Goal: Find specific page/section: Find specific page/section

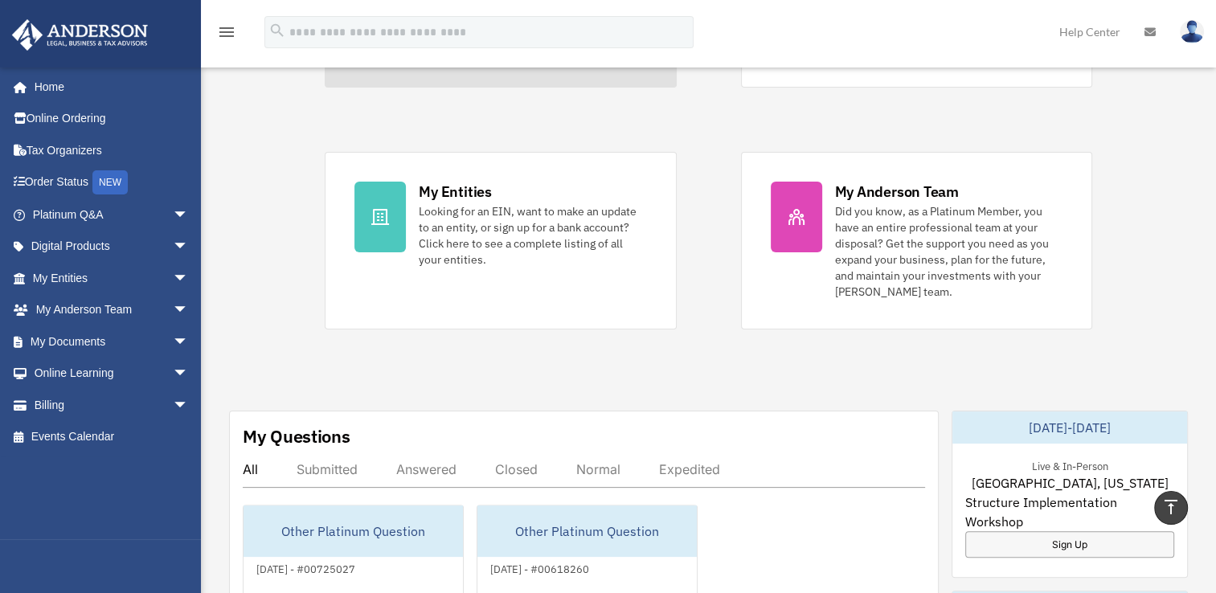
scroll to position [80, 0]
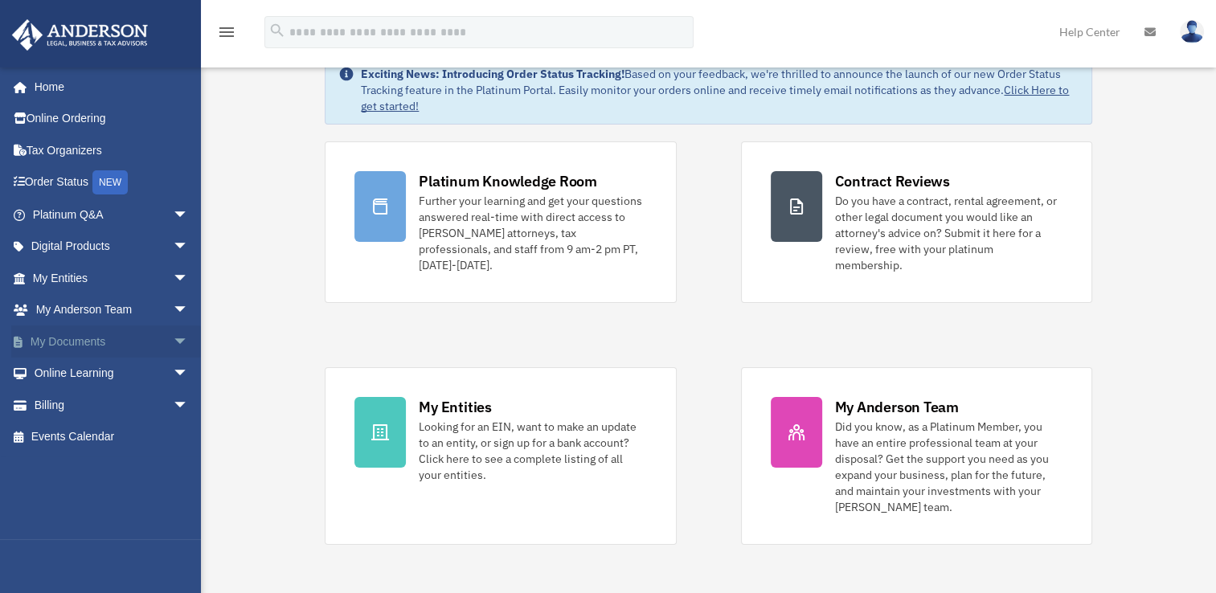
click at [173, 342] on span "arrow_drop_down" at bounding box center [189, 342] width 32 height 33
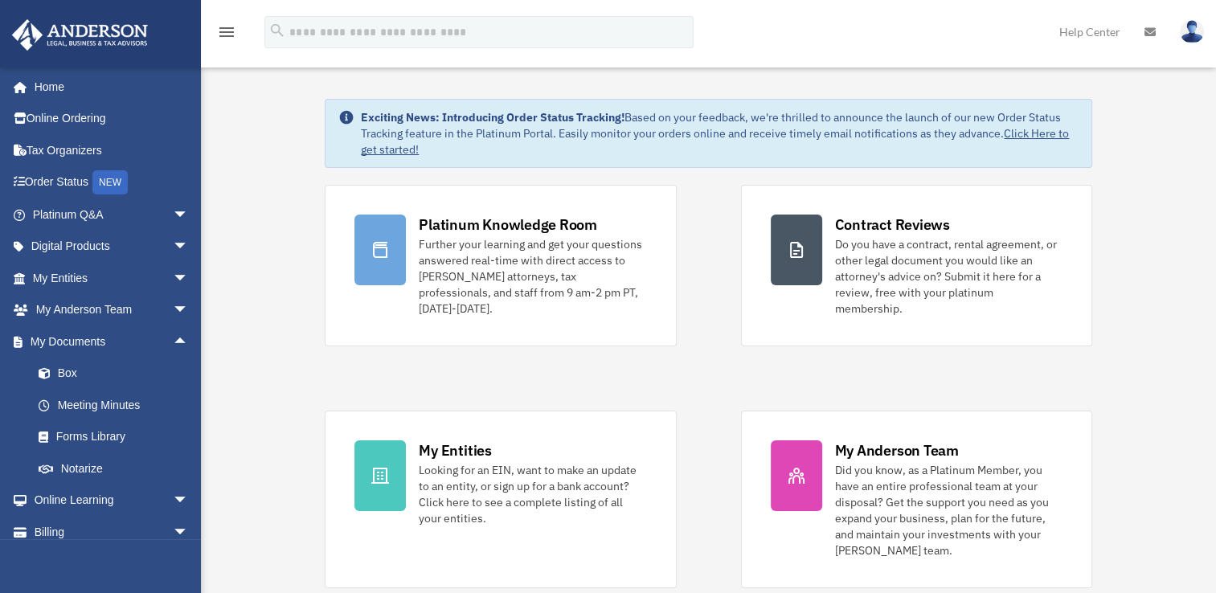
scroll to position [0, 0]
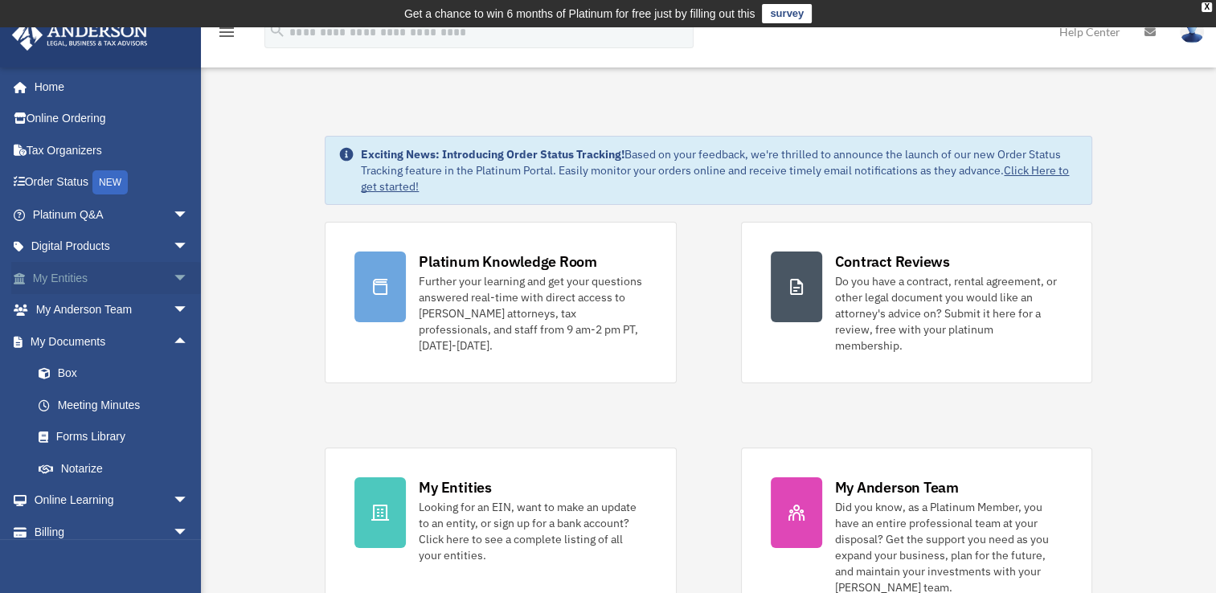
click at [173, 273] on span "arrow_drop_down" at bounding box center [189, 278] width 32 height 33
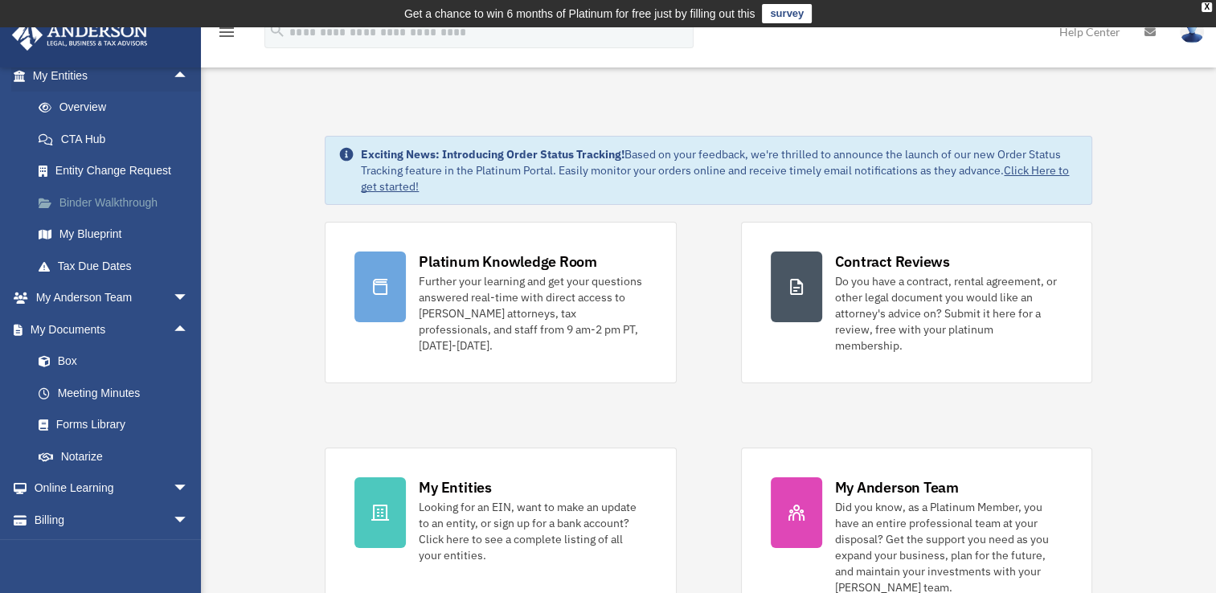
scroll to position [235, 0]
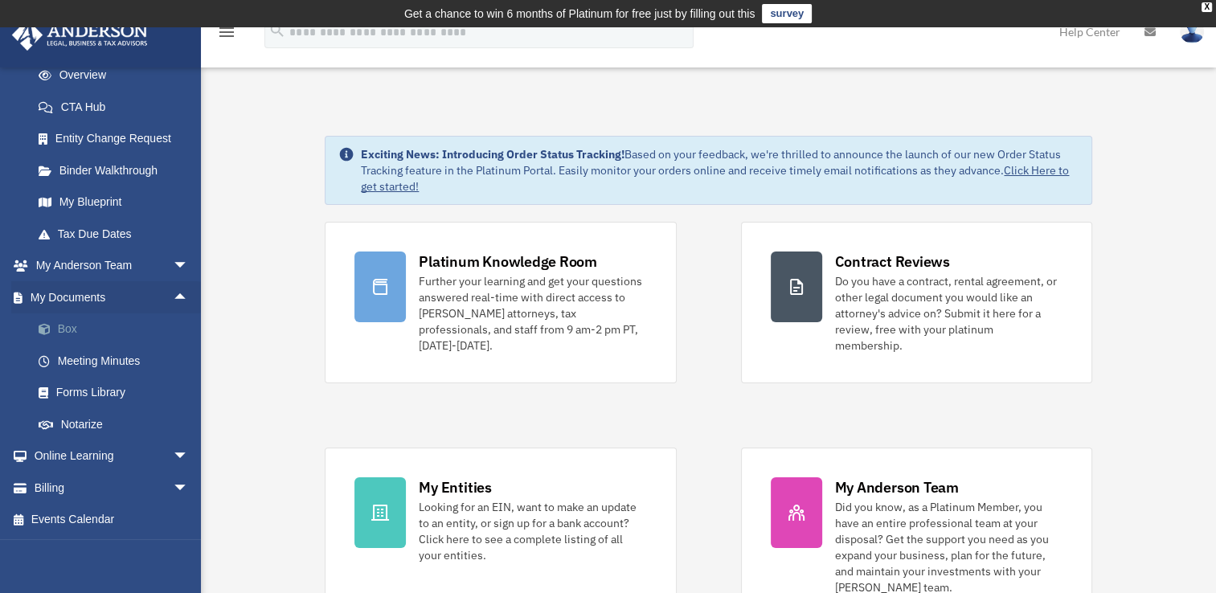
click at [68, 331] on link "Box" at bounding box center [118, 330] width 191 height 32
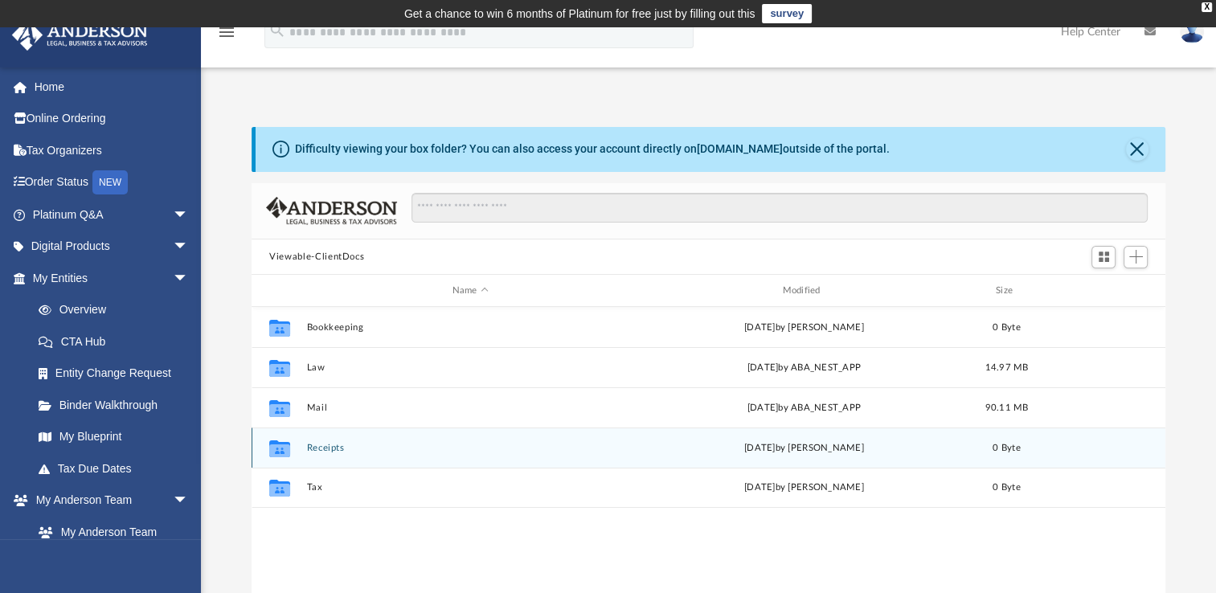
scroll to position [353, 900]
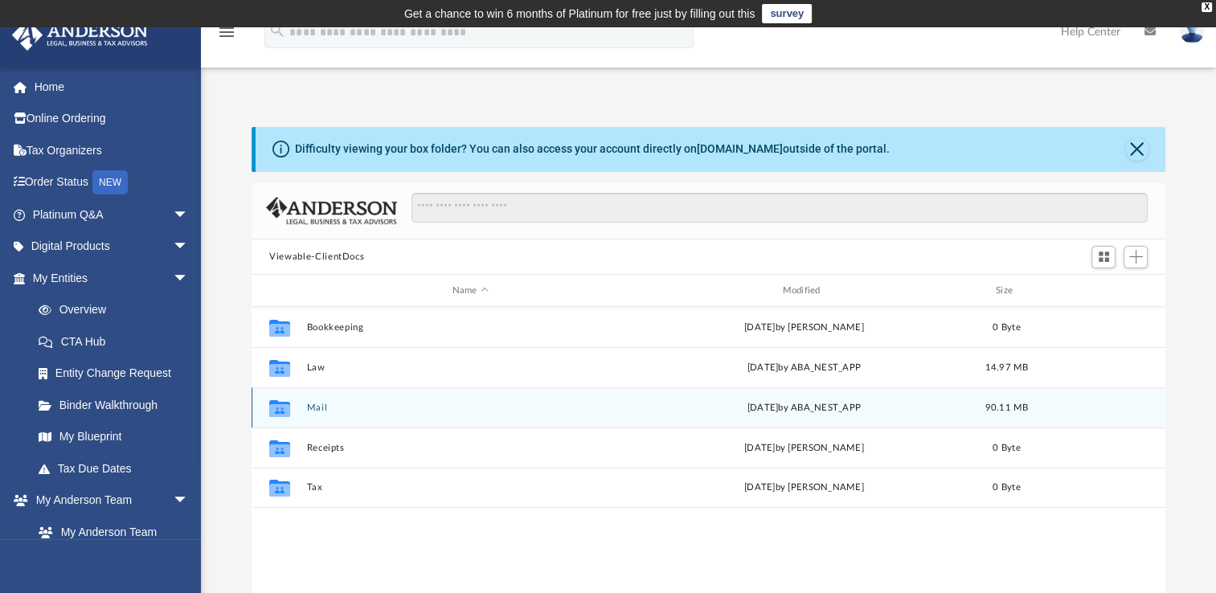
click at [313, 406] on button "Mail" at bounding box center [470, 408] width 327 height 10
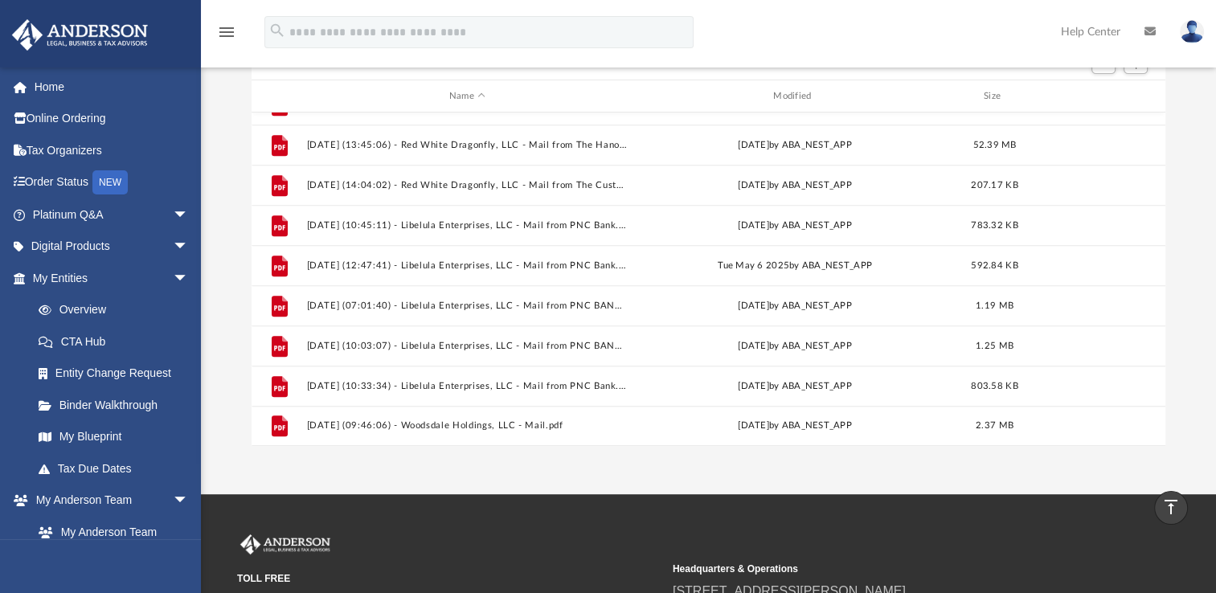
scroll to position [0, 0]
